Goal: Task Accomplishment & Management: Use online tool/utility

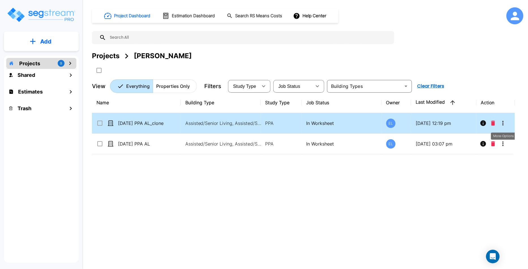
click at [508, 121] on button "More-Options" at bounding box center [502, 123] width 11 height 11
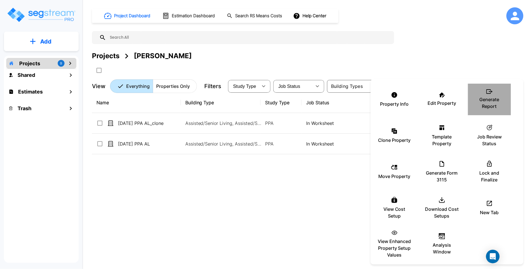
click at [500, 102] on p "Generate Report" at bounding box center [490, 103] width 34 height 14
